Goal: Answer question/provide support: Share knowledge or assist other users

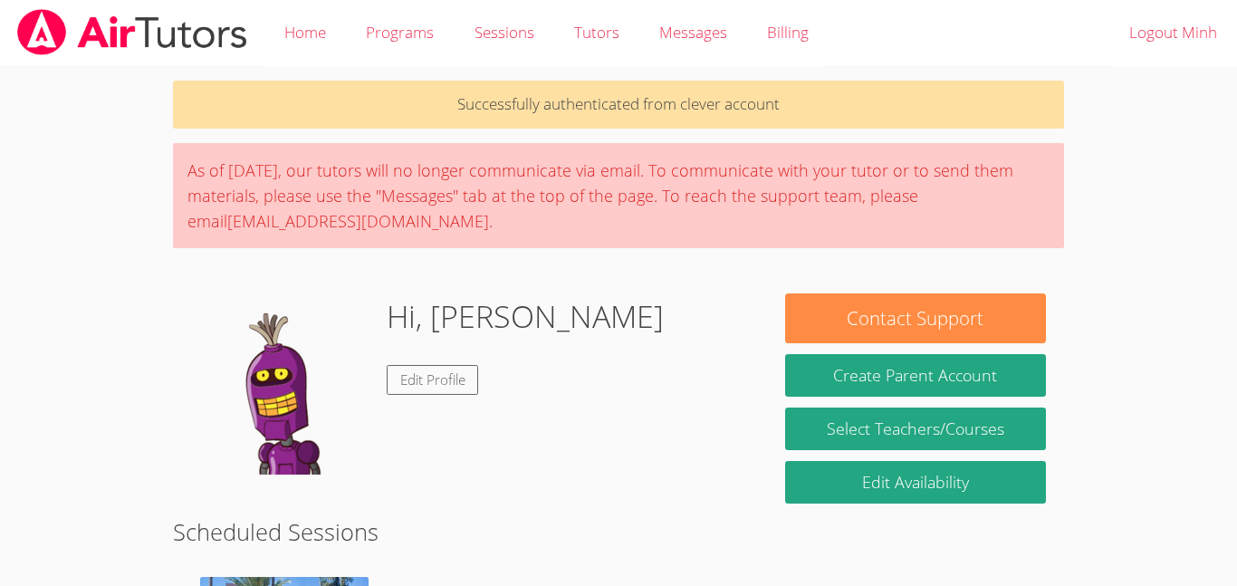
scroll to position [300, 0]
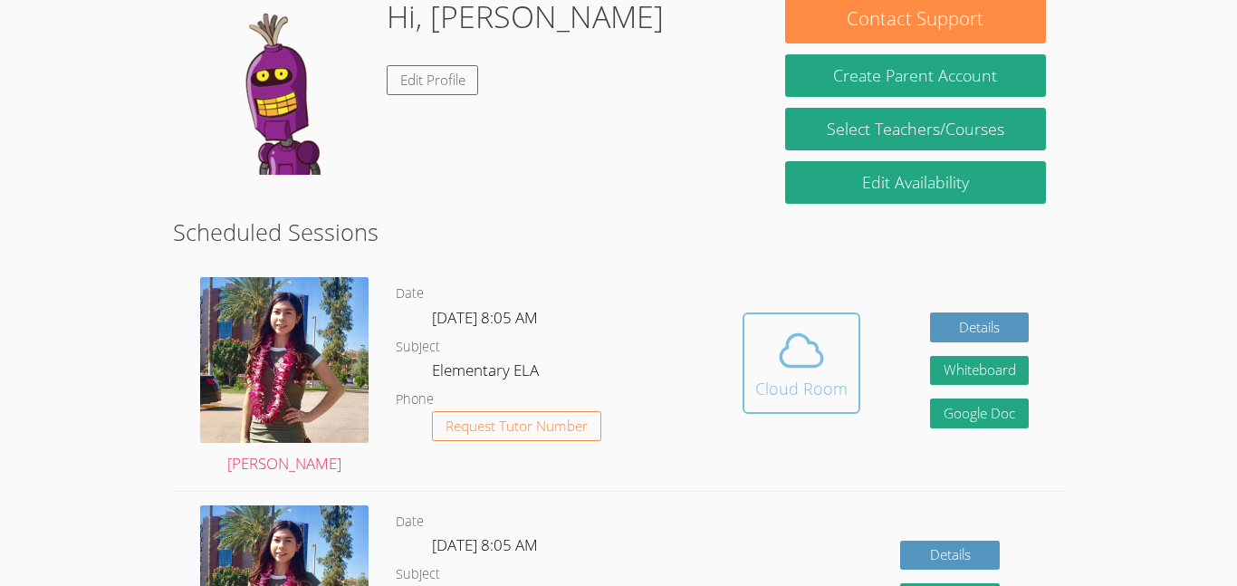
click at [782, 360] on icon at bounding box center [801, 350] width 51 height 51
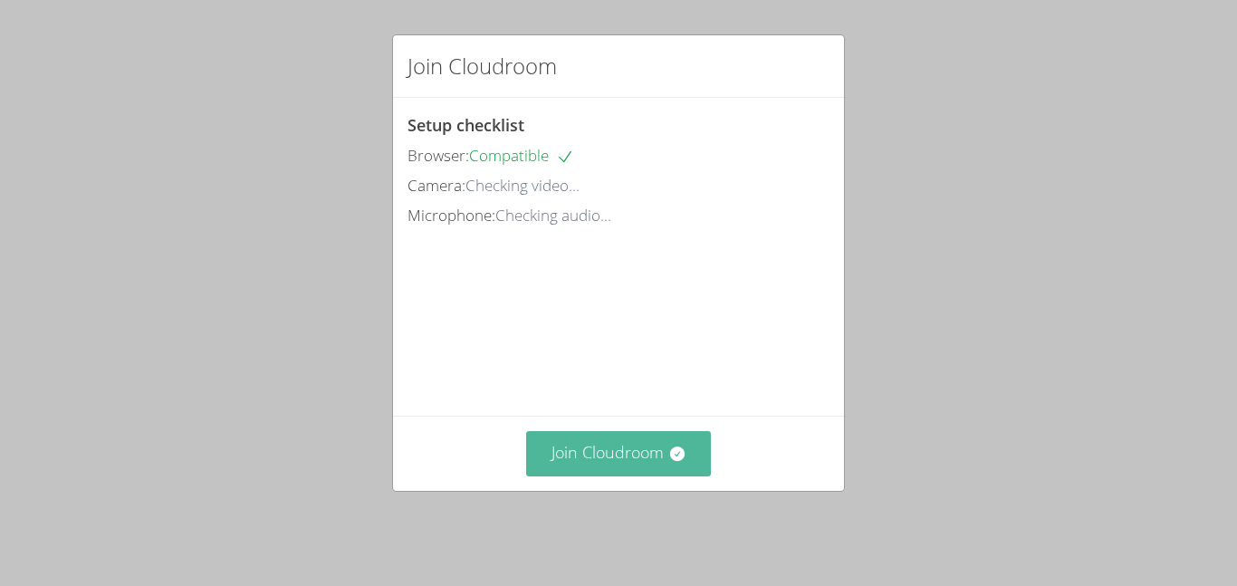
click at [539, 445] on button "Join Cloudroom" at bounding box center [619, 453] width 186 height 44
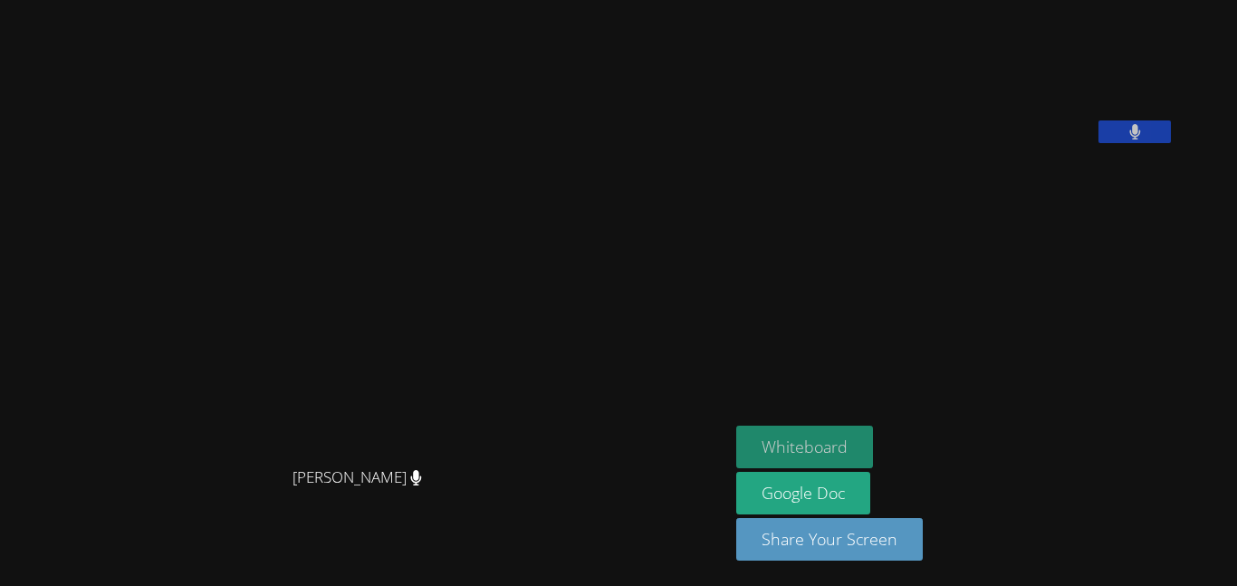
click at [870, 457] on button "Whiteboard" at bounding box center [804, 447] width 137 height 43
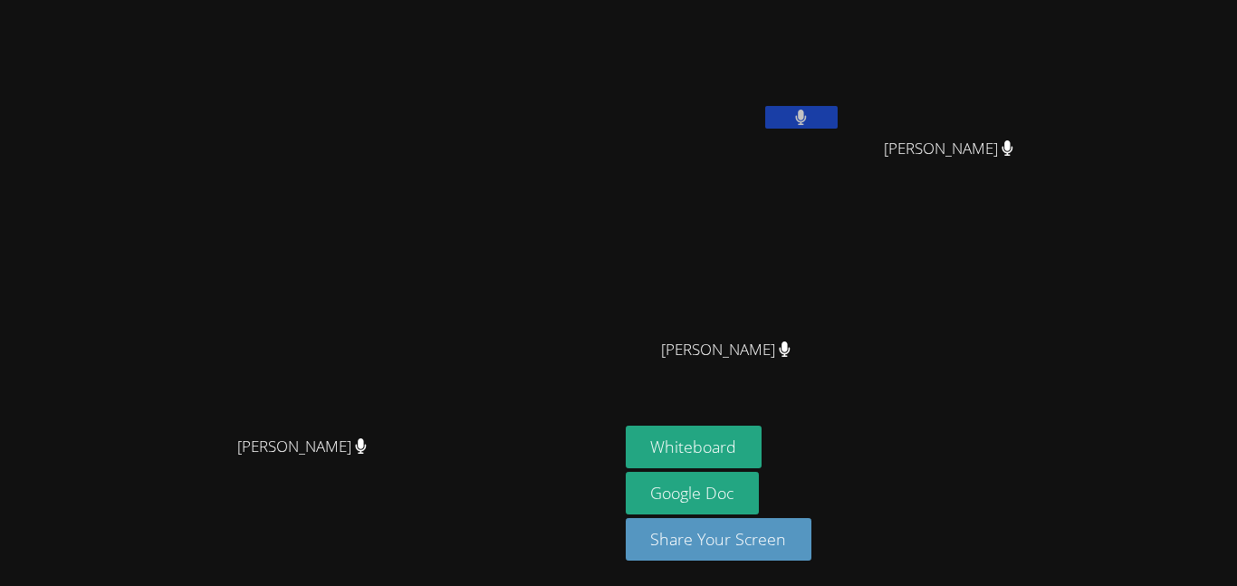
click at [837, 111] on button at bounding box center [801, 117] width 72 height 23
click at [837, 108] on button at bounding box center [801, 117] width 72 height 23
click at [807, 112] on icon at bounding box center [801, 117] width 12 height 15
click at [810, 112] on icon at bounding box center [800, 117] width 19 height 15
click at [837, 124] on button at bounding box center [801, 117] width 72 height 23
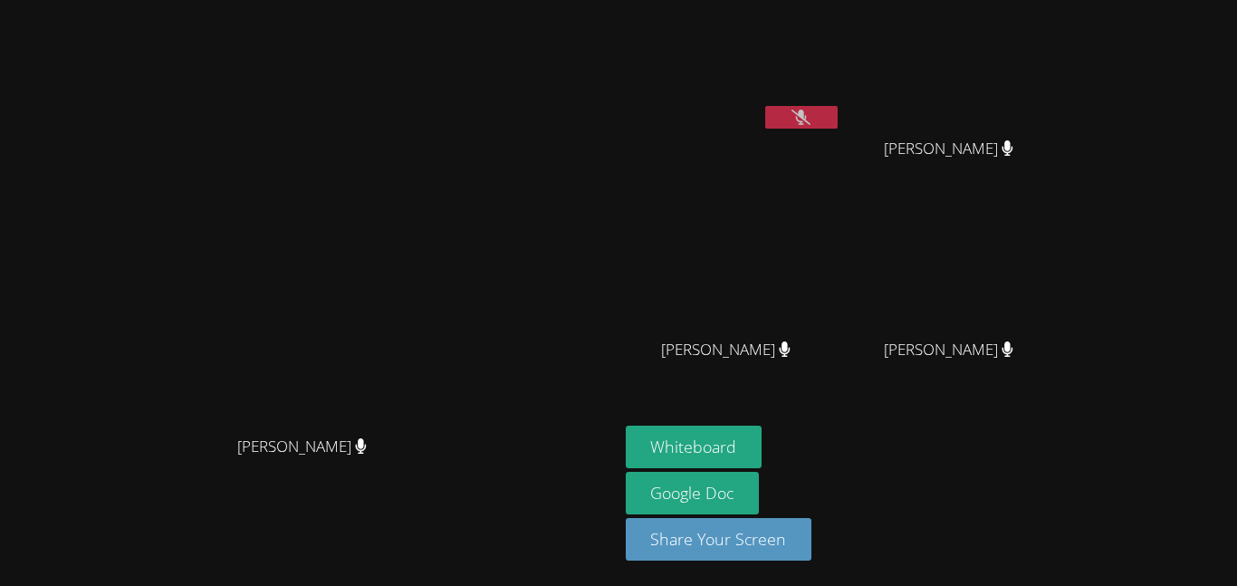
click at [837, 124] on button at bounding box center [801, 117] width 72 height 23
click at [837, 110] on button at bounding box center [801, 117] width 72 height 23
click at [810, 121] on icon at bounding box center [800, 117] width 19 height 15
click at [837, 110] on button at bounding box center [801, 117] width 72 height 23
click at [837, 107] on button at bounding box center [801, 117] width 72 height 23
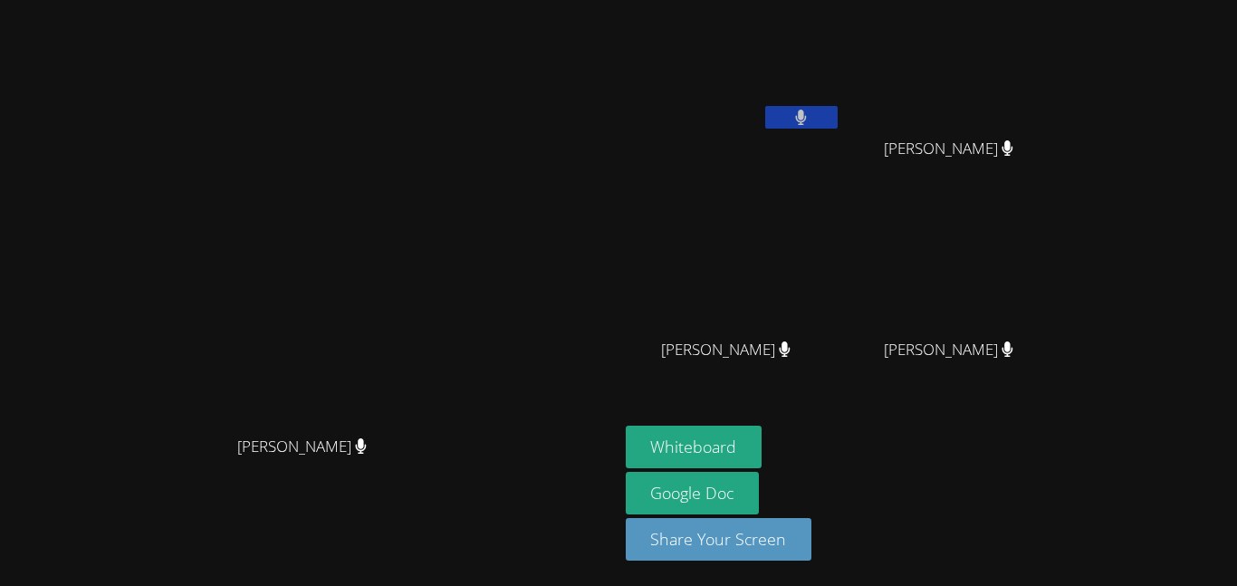
click at [837, 107] on button at bounding box center [801, 117] width 72 height 23
click at [837, 112] on button at bounding box center [801, 117] width 72 height 23
click at [837, 106] on button at bounding box center [801, 117] width 72 height 23
click at [837, 108] on button at bounding box center [801, 117] width 72 height 23
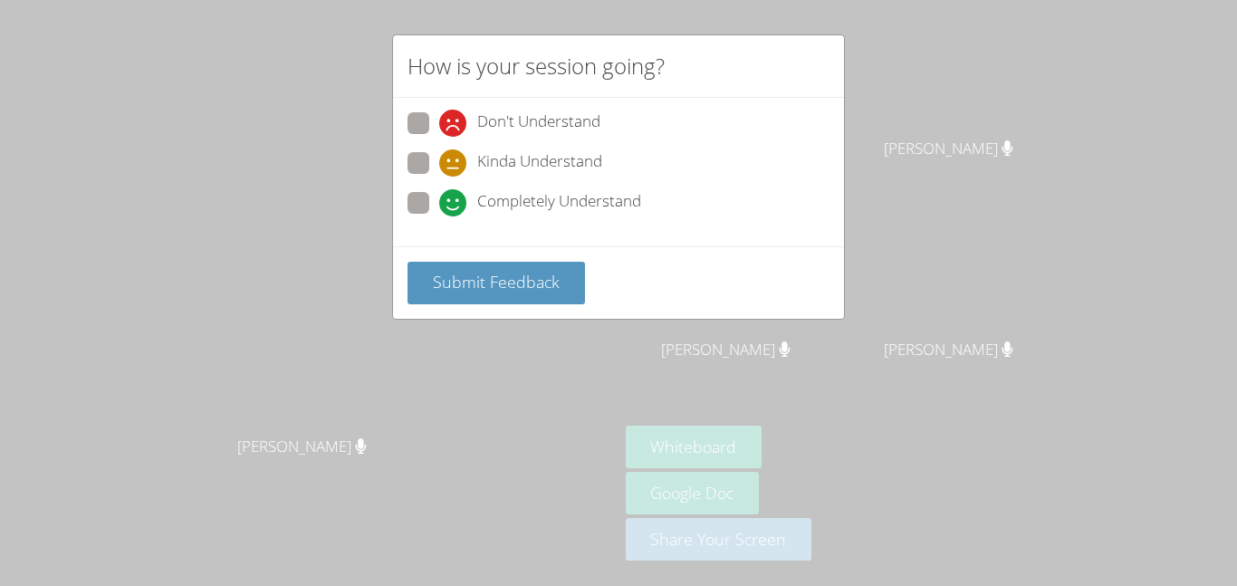
click at [461, 202] on icon at bounding box center [452, 202] width 27 height 27
click at [454, 202] on input "Completely Understand" at bounding box center [446, 199] width 15 height 15
radio input "true"
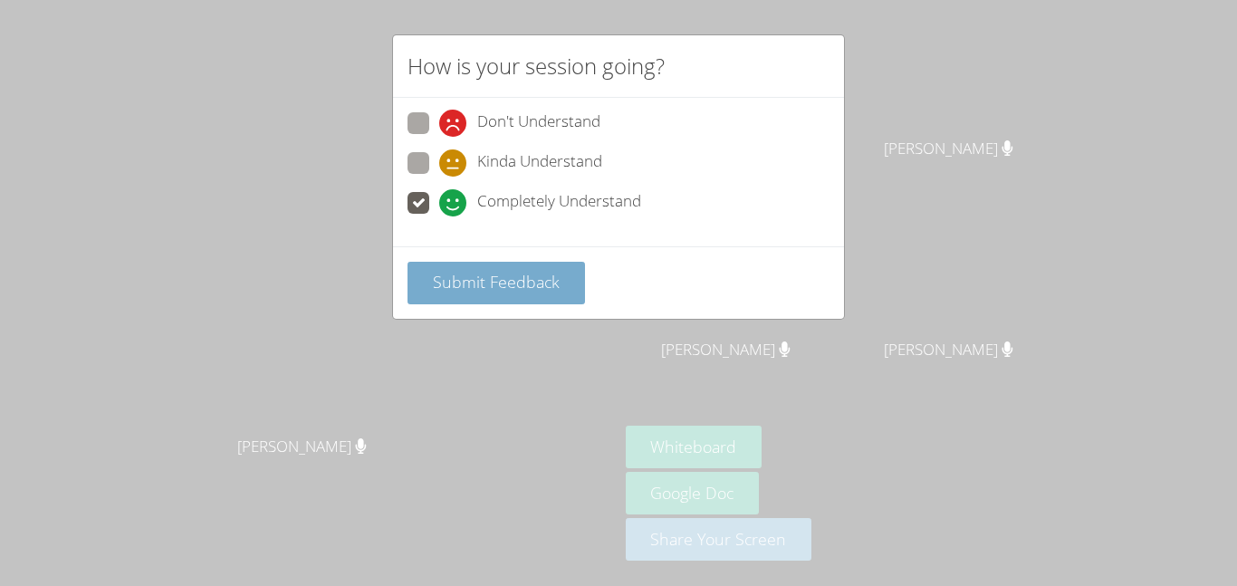
click at [480, 273] on span "Submit Feedback" at bounding box center [496, 282] width 127 height 22
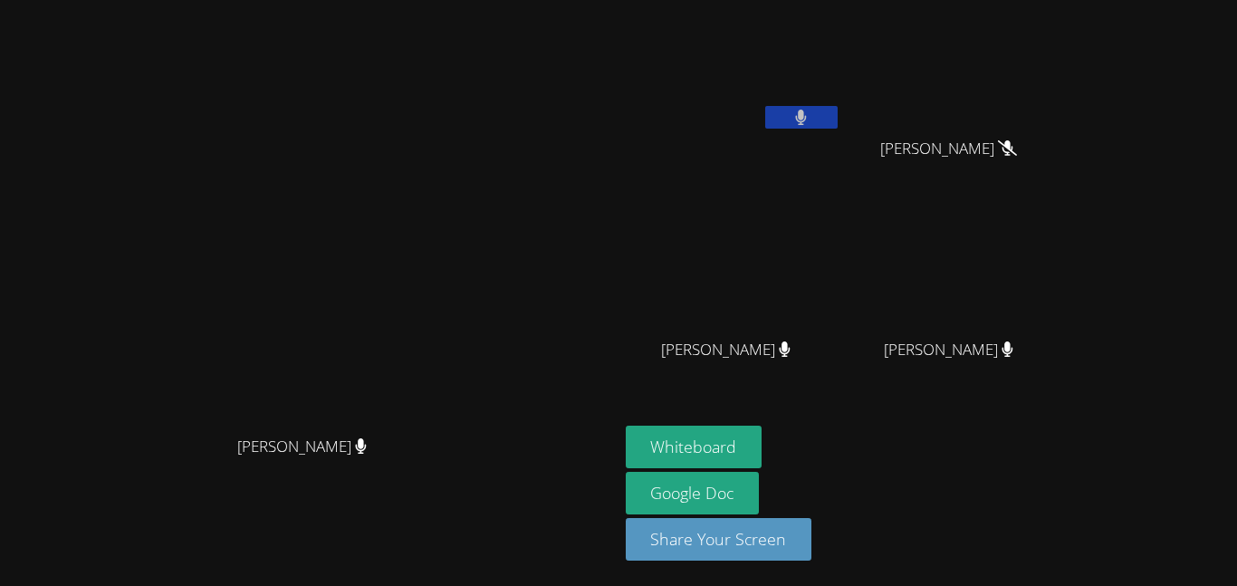
click at [837, 111] on button at bounding box center [801, 117] width 72 height 23
click at [837, 116] on button at bounding box center [801, 117] width 72 height 23
click at [810, 116] on icon at bounding box center [800, 117] width 19 height 15
click at [807, 122] on icon at bounding box center [801, 117] width 12 height 15
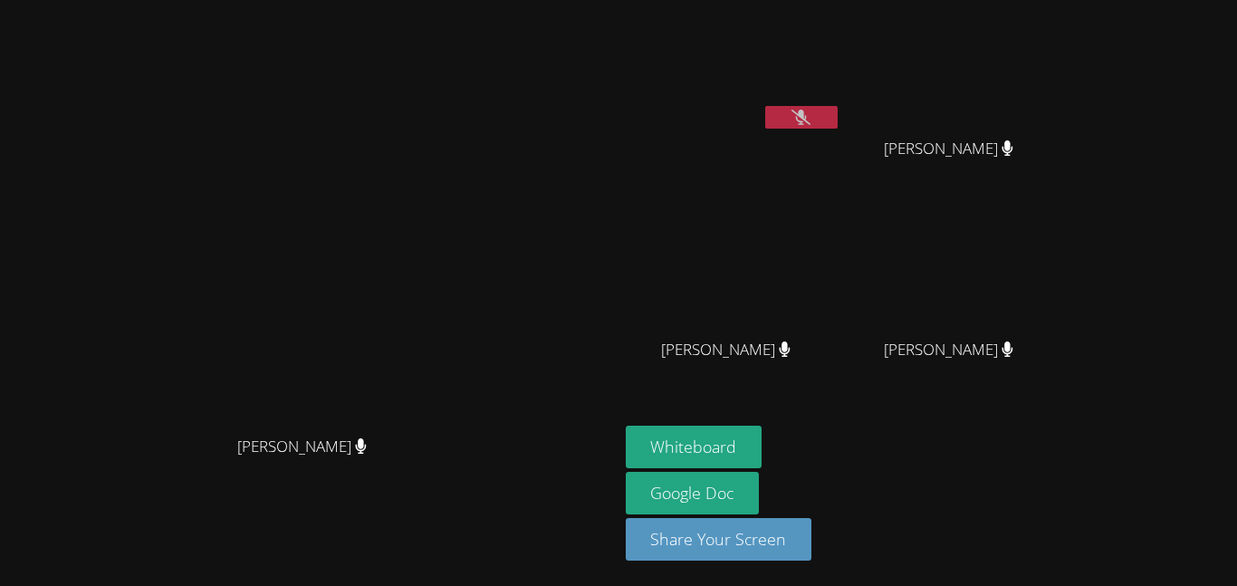
click at [810, 122] on icon at bounding box center [800, 117] width 19 height 15
